Goal: Find specific page/section: Find specific page/section

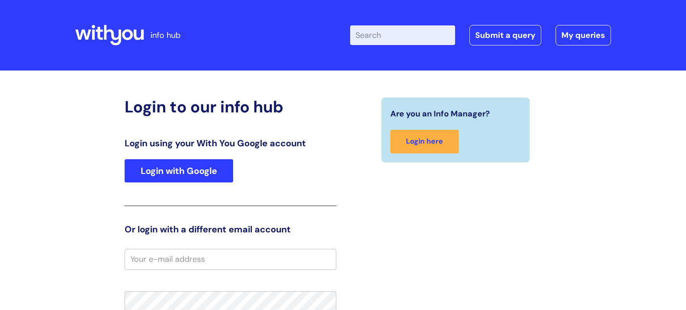
type input "[PERSON_NAME][EMAIL_ADDRESS][DOMAIN_NAME]"
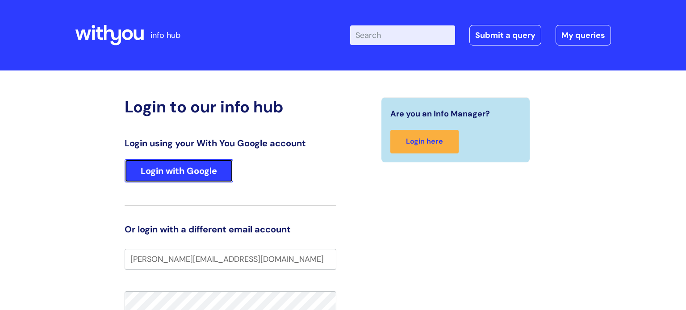
click at [182, 171] on link "Login with Google" at bounding box center [179, 170] width 109 height 23
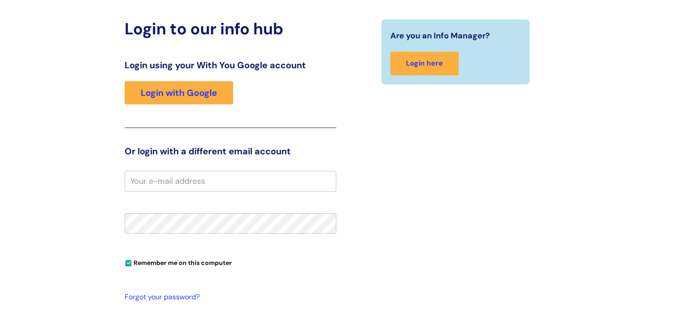
scroll to position [79, 0]
type input "[PERSON_NAME][EMAIL_ADDRESS][DOMAIN_NAME]"
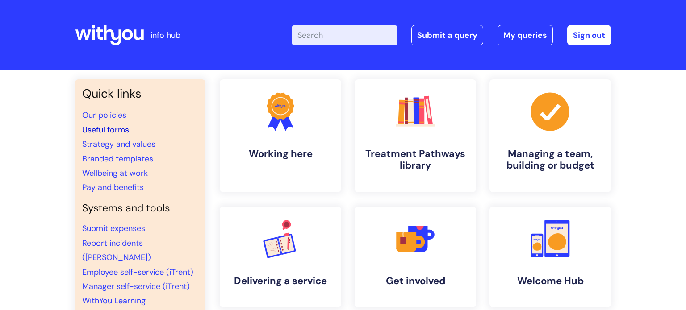
click at [97, 130] on link "Useful forms" at bounding box center [105, 130] width 47 height 11
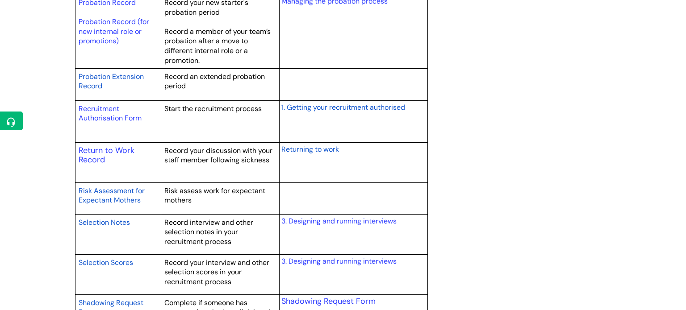
scroll to position [1311, 0]
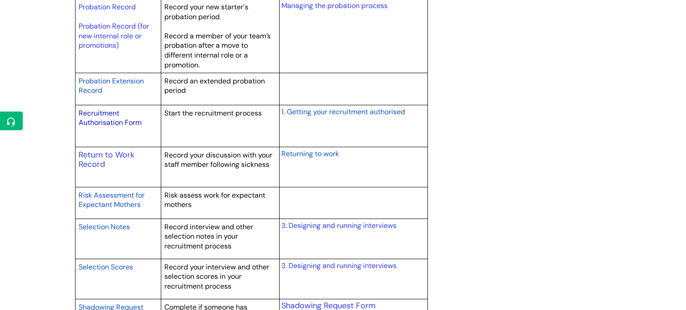
click at [110, 115] on link "Recruitment Authorisation Form" at bounding box center [110, 118] width 63 height 19
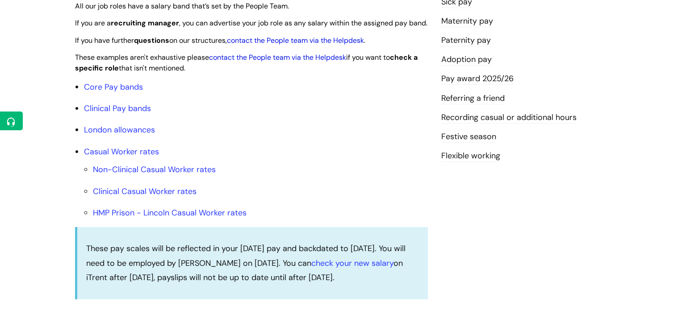
scroll to position [246, 0]
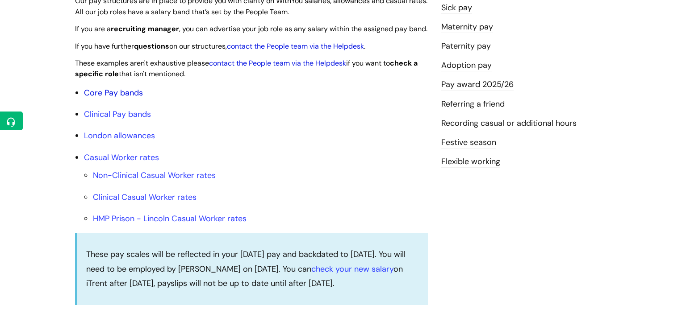
click at [111, 98] on link "Core Pay bands" at bounding box center [113, 93] width 59 height 11
click at [101, 98] on link "Core Pay bands" at bounding box center [113, 93] width 59 height 11
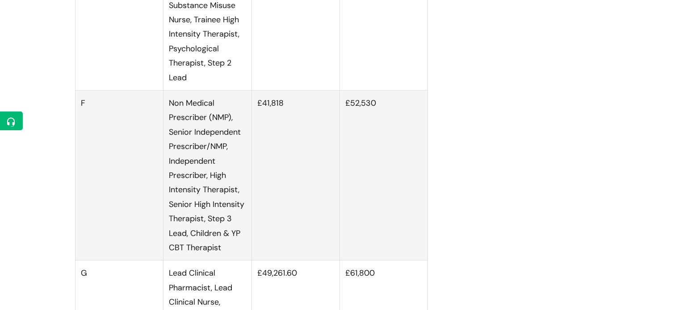
scroll to position [1209, 0]
